Goal: Information Seeking & Learning: Learn about a topic

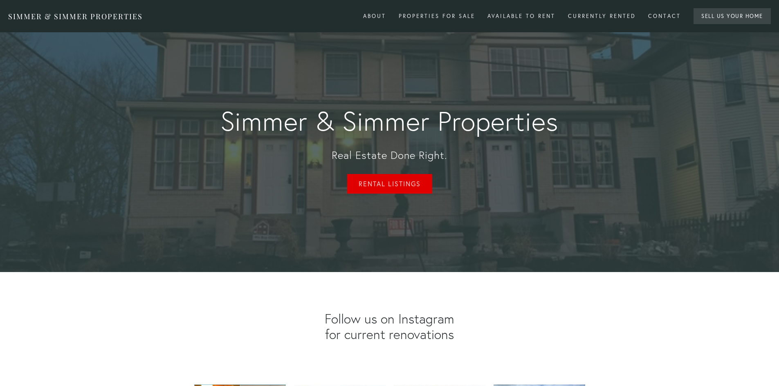
click at [406, 182] on link "Rental Listings" at bounding box center [389, 184] width 85 height 20
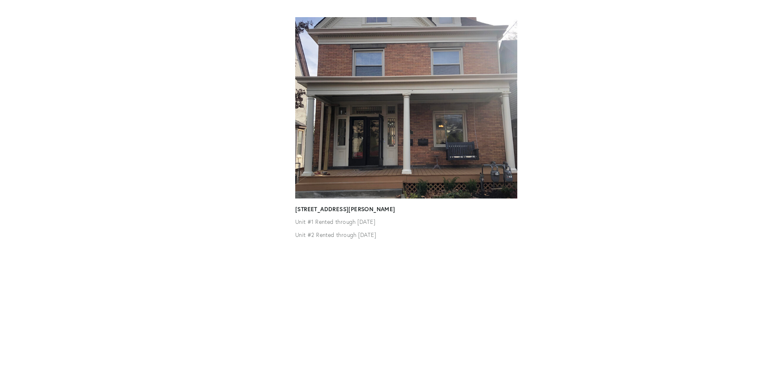
scroll to position [2534, 0]
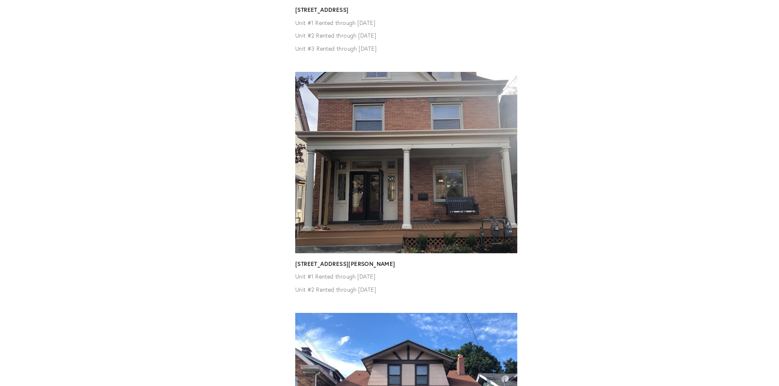
click at [369, 142] on img at bounding box center [406, 162] width 222 height 181
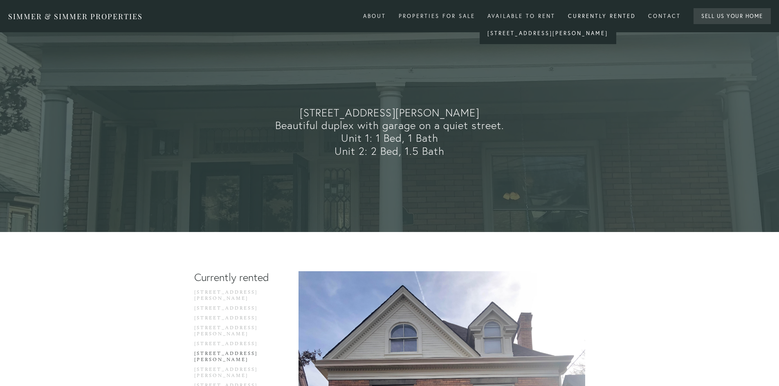
click at [515, 40] on div "[STREET_ADDRESS][PERSON_NAME]" at bounding box center [547, 33] width 136 height 21
click at [516, 35] on link "[STREET_ADDRESS][PERSON_NAME]" at bounding box center [547, 33] width 136 height 11
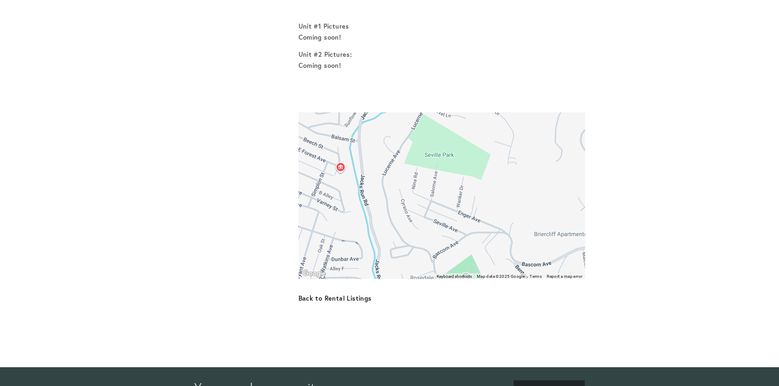
scroll to position [1110, 0]
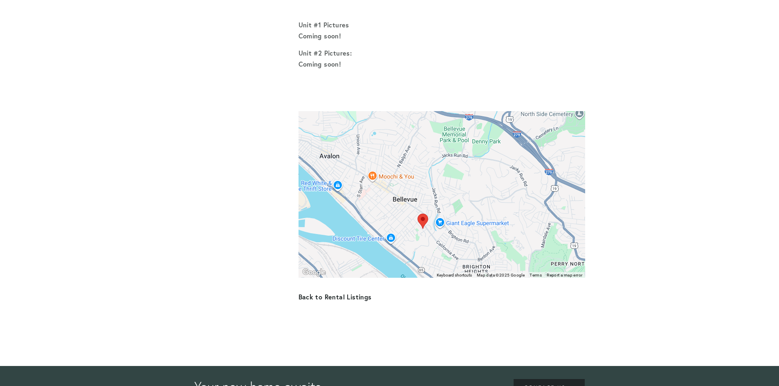
drag, startPoint x: 385, startPoint y: 194, endPoint x: 468, endPoint y: 180, distance: 83.8
click at [468, 180] on div "To navigate, press the arrow keys." at bounding box center [441, 194] width 286 height 167
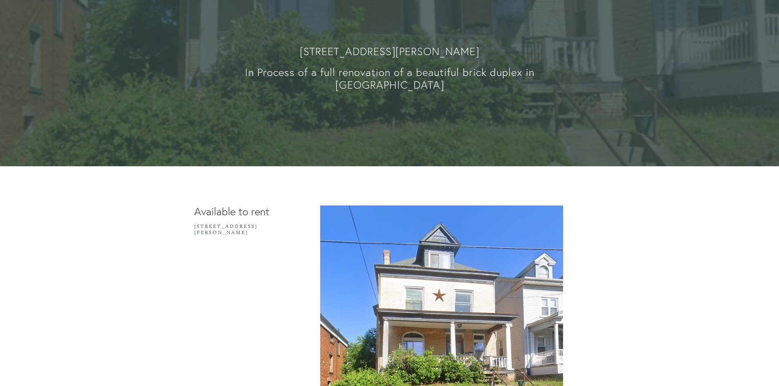
scroll to position [0, 0]
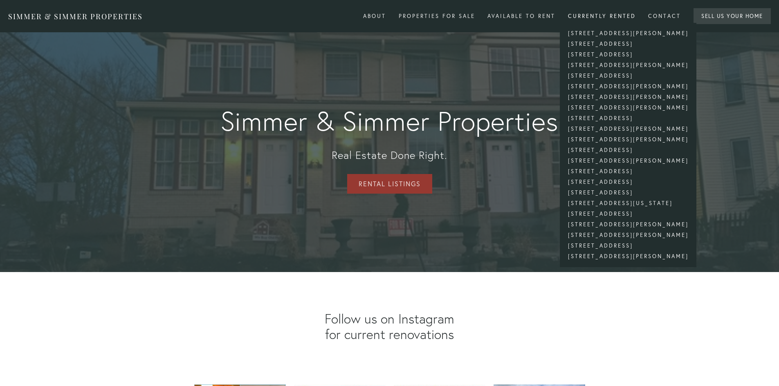
click at [615, 17] on div "Currently rented" at bounding box center [601, 15] width 78 height 13
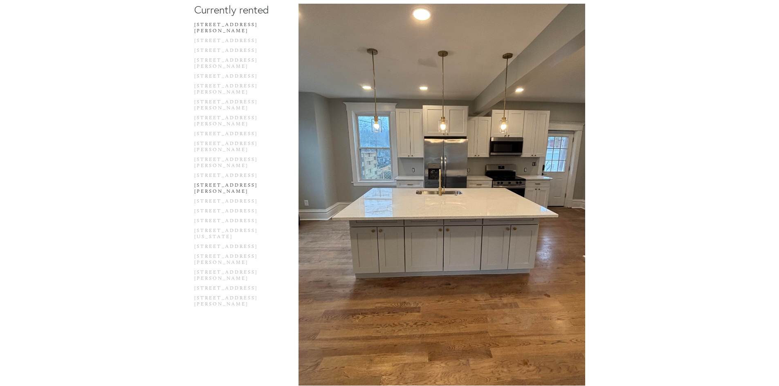
scroll to position [82, 0]
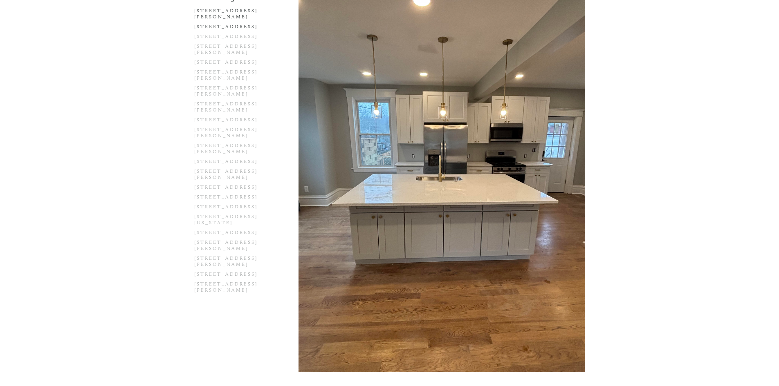
click at [241, 24] on link "[STREET_ADDRESS]" at bounding box center [233, 29] width 78 height 10
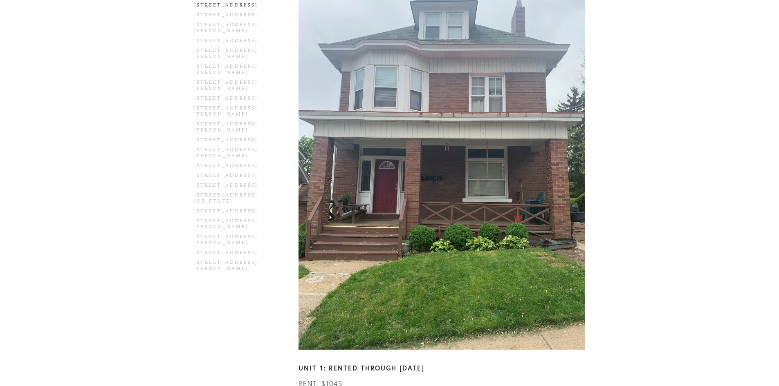
scroll to position [245, 0]
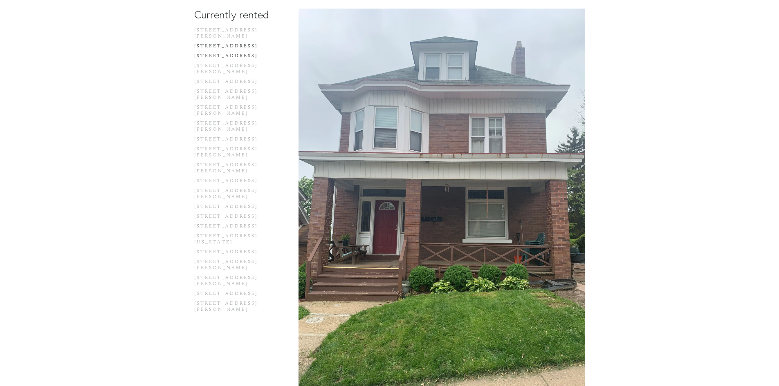
click at [244, 53] on link "[STREET_ADDRESS]" at bounding box center [233, 58] width 78 height 10
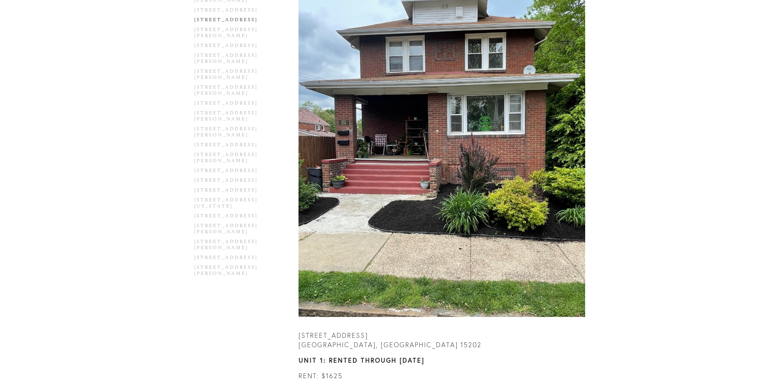
scroll to position [286, 0]
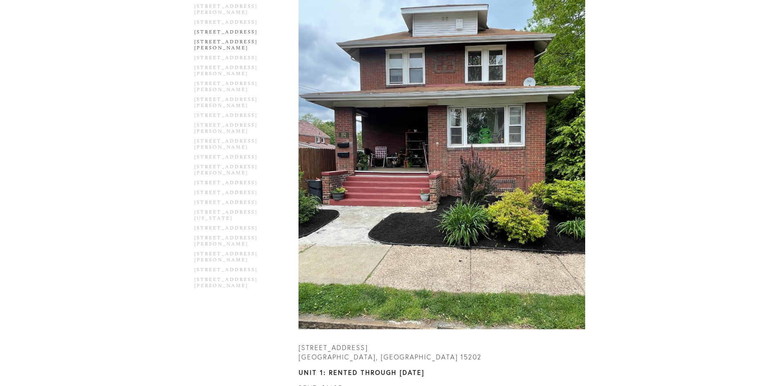
click at [231, 39] on link "[STREET_ADDRESS][PERSON_NAME]" at bounding box center [233, 47] width 78 height 16
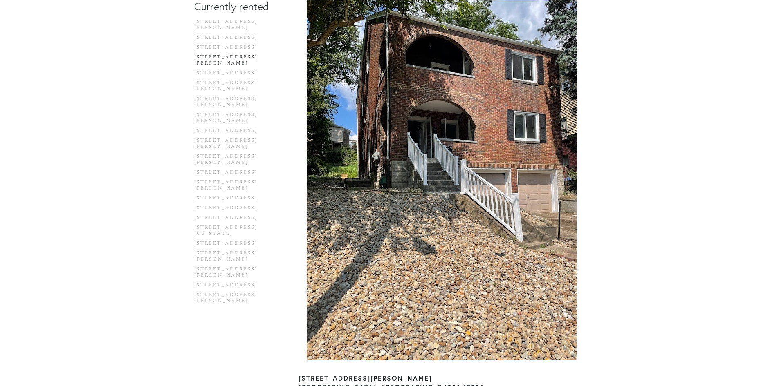
scroll to position [245, 0]
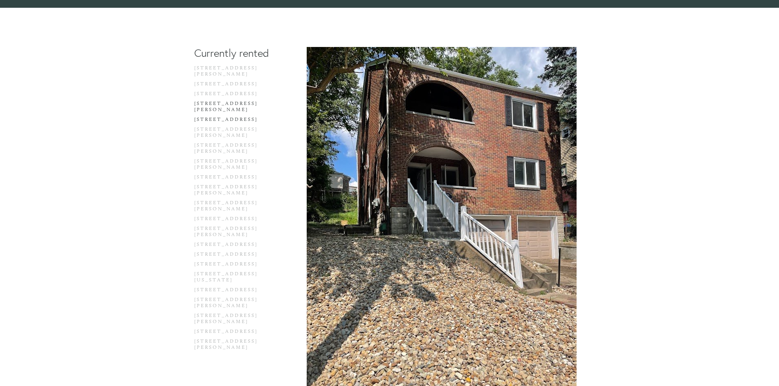
click at [236, 116] on link "[STREET_ADDRESS]" at bounding box center [233, 121] width 78 height 10
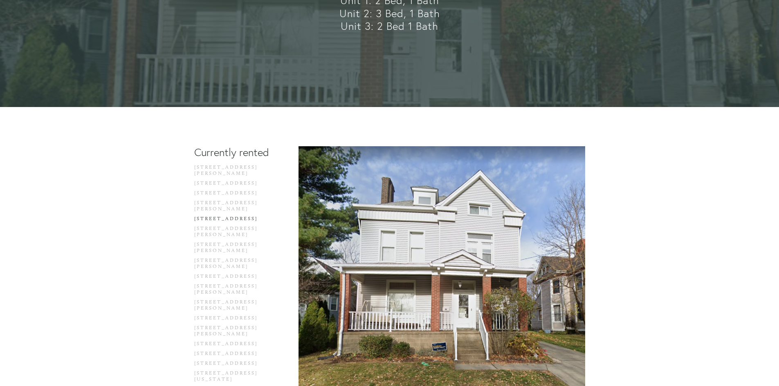
scroll to position [204, 0]
